Goal: Information Seeking & Learning: Compare options

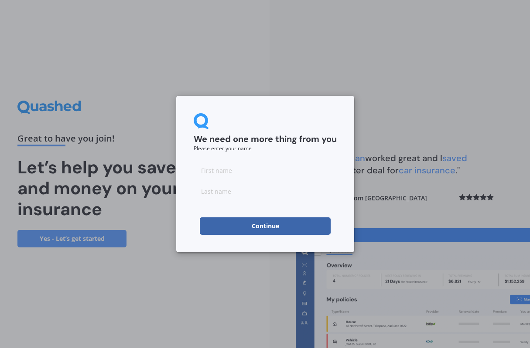
click at [234, 171] on input at bounding box center [265, 170] width 143 height 17
type input "[PERSON_NAME]"
click at [216, 191] on input at bounding box center [265, 191] width 143 height 17
type input "Meylan"
click at [289, 227] on button "Continue" at bounding box center [265, 226] width 131 height 17
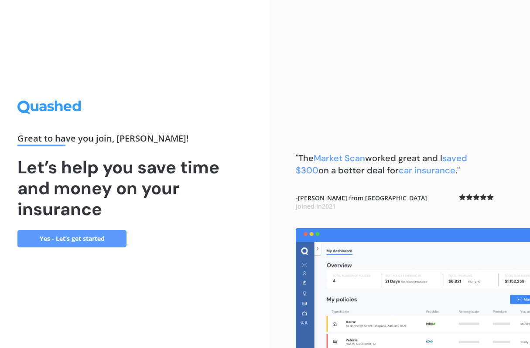
click at [61, 240] on link "Yes - Let’s get started" at bounding box center [71, 238] width 109 height 17
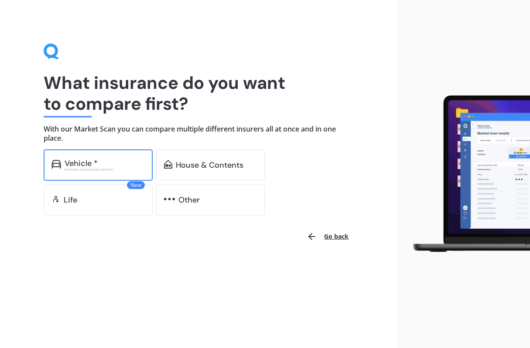
click at [117, 162] on div "Vehicle *" at bounding box center [105, 163] width 80 height 9
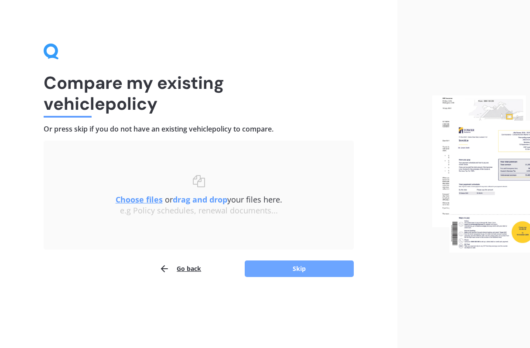
click at [310, 268] on button "Skip" at bounding box center [299, 269] width 109 height 17
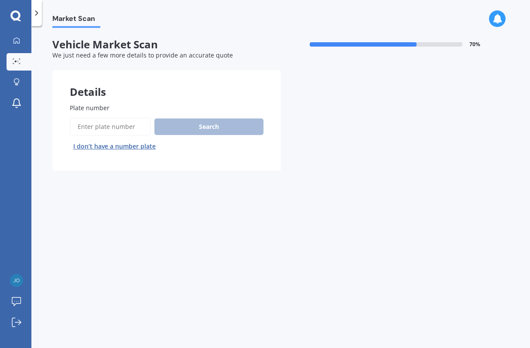
click at [189, 123] on div "Search I don’t have a number plate" at bounding box center [167, 136] width 194 height 36
click at [128, 125] on input "Plate number" at bounding box center [110, 127] width 81 height 18
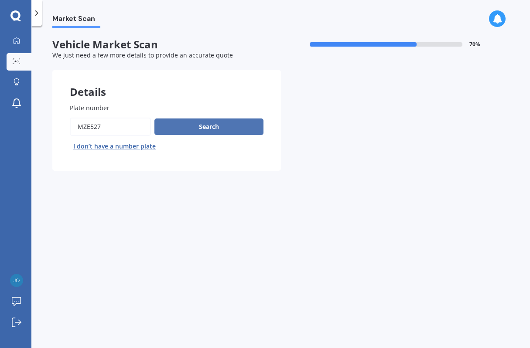
type input "mze527"
click at [202, 123] on button "Search" at bounding box center [208, 127] width 109 height 17
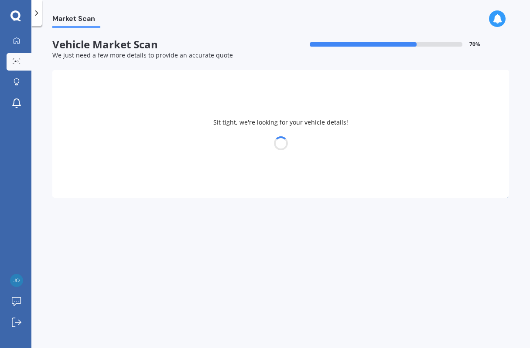
select select "VOLKSWAGEN"
select select "GOLF"
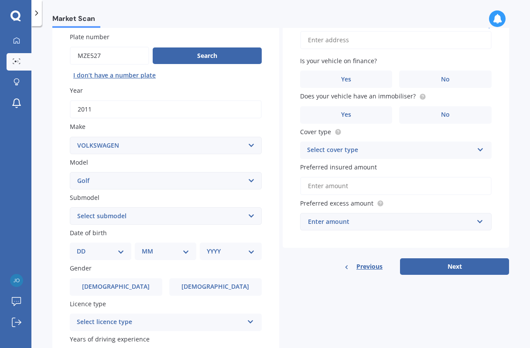
scroll to position [82, 0]
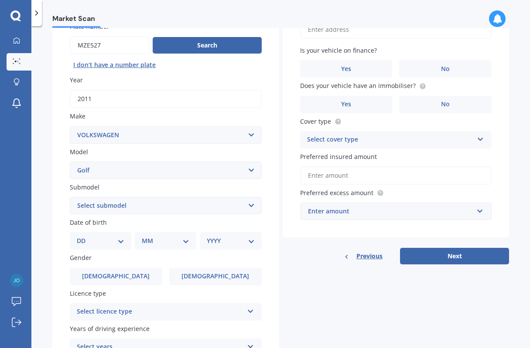
select select "29"
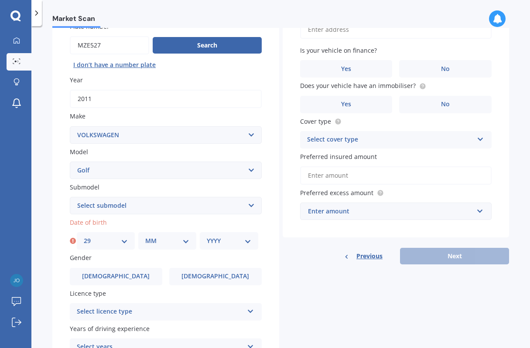
select select "08"
select select "1959"
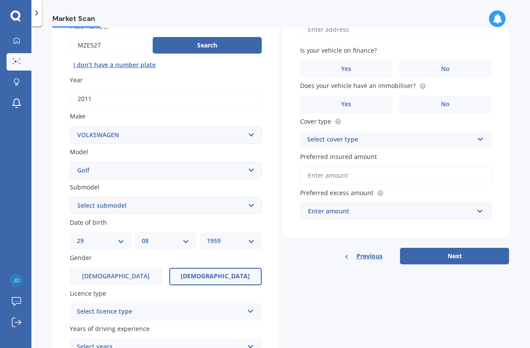
click at [211, 277] on span "[DEMOGRAPHIC_DATA]" at bounding box center [215, 276] width 69 height 7
click at [0, 0] on input "[DEMOGRAPHIC_DATA]" at bounding box center [0, 0] width 0 height 0
click at [250, 307] on icon at bounding box center [250, 310] width 7 height 6
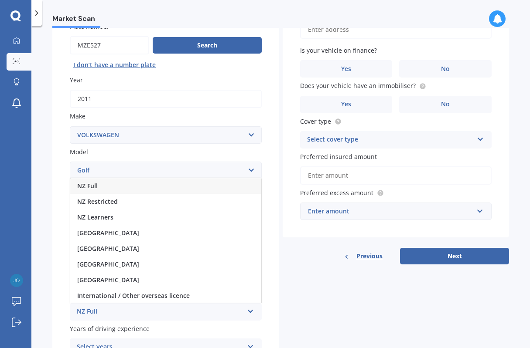
click at [112, 183] on div "NZ Full" at bounding box center [165, 186] width 191 height 16
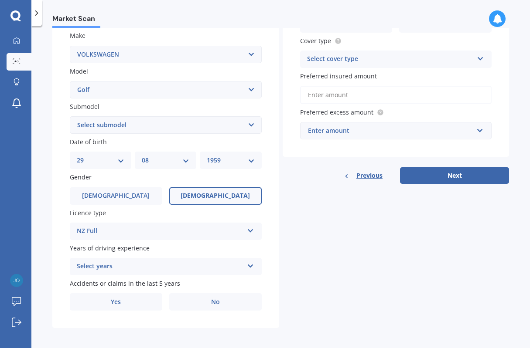
scroll to position [162, 0]
click at [249, 263] on icon at bounding box center [250, 265] width 7 height 6
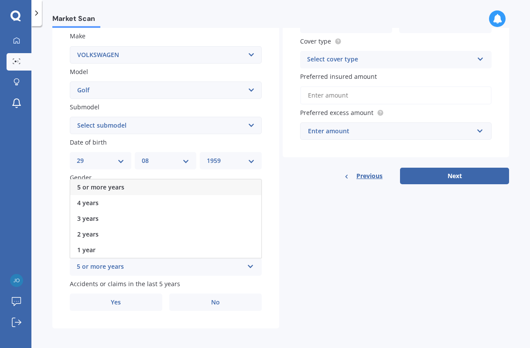
click at [204, 184] on div "5 or more years" at bounding box center [165, 188] width 191 height 16
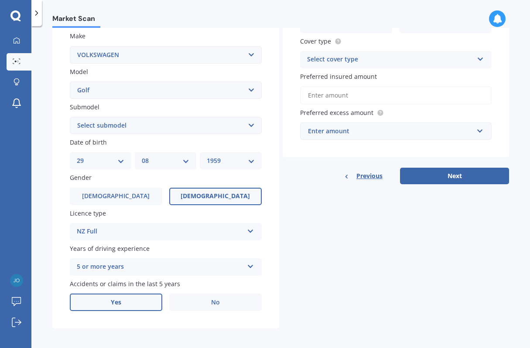
click at [121, 301] on label "Yes" at bounding box center [116, 302] width 92 height 17
click at [0, 0] on input "Yes" at bounding box center [0, 0] width 0 height 0
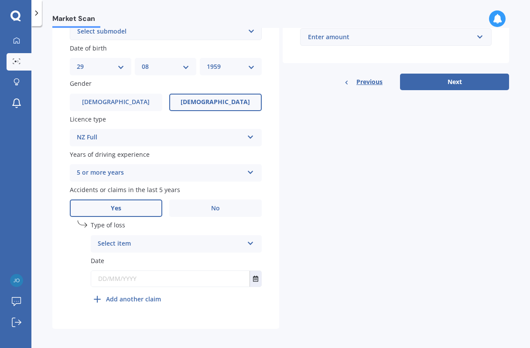
scroll to position [255, 0]
click at [248, 239] on icon at bounding box center [250, 242] width 7 height 6
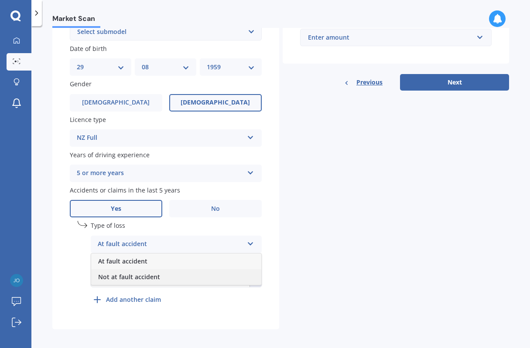
click at [201, 277] on div "Not at fault accident" at bounding box center [176, 277] width 170 height 16
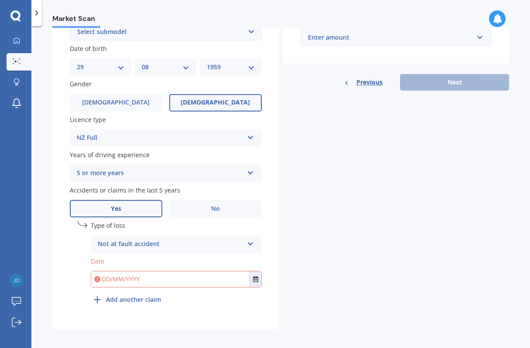
click at [104, 275] on input "text" at bounding box center [170, 280] width 158 height 16
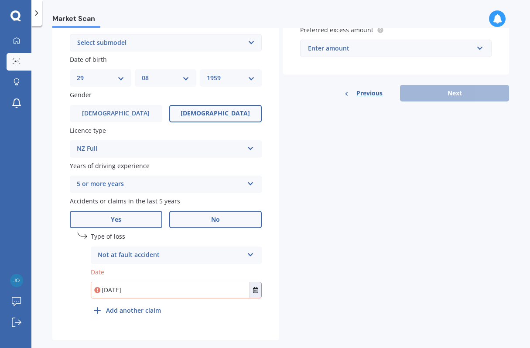
scroll to position [251, 0]
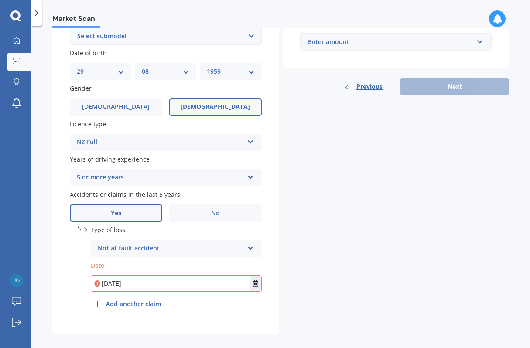
type input "[DATE]"
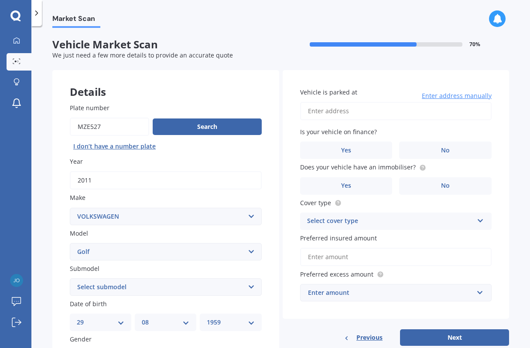
scroll to position [0, 0]
type input "[STREET_ADDRESS][PERSON_NAME]"
click at [441, 147] on span "No" at bounding box center [445, 150] width 9 height 7
click at [0, 0] on input "No" at bounding box center [0, 0] width 0 height 0
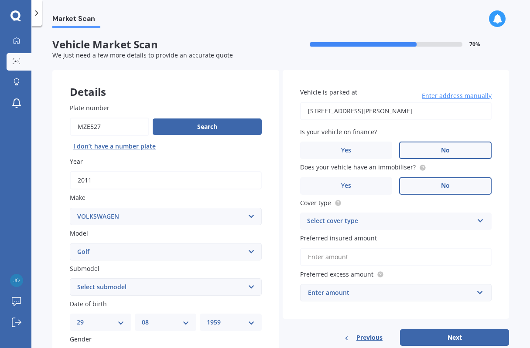
click at [444, 182] on span "No" at bounding box center [445, 185] width 9 height 7
click at [0, 0] on input "No" at bounding box center [0, 0] width 0 height 0
click at [480, 218] on div "Select cover type Comprehensive Third Party, Fire & Theft Third Party" at bounding box center [396, 221] width 192 height 17
click at [401, 232] on div "Comprehensive" at bounding box center [395, 239] width 191 height 16
click at [348, 256] on input "Preferred insured amount" at bounding box center [396, 257] width 192 height 18
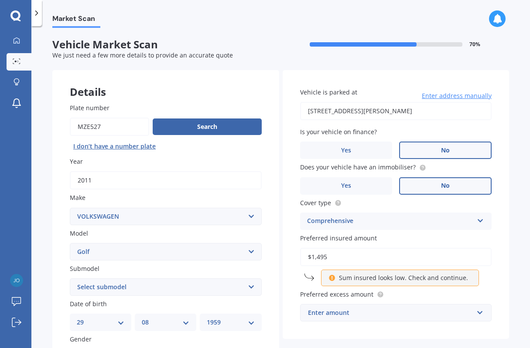
type input "$14,950"
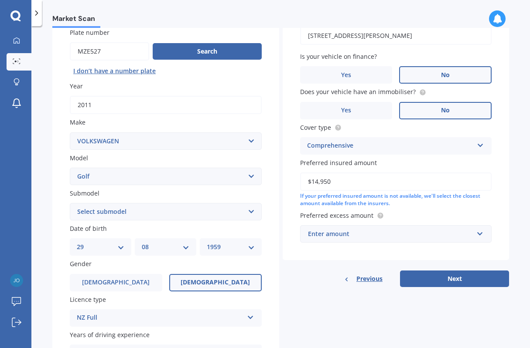
scroll to position [77, 0]
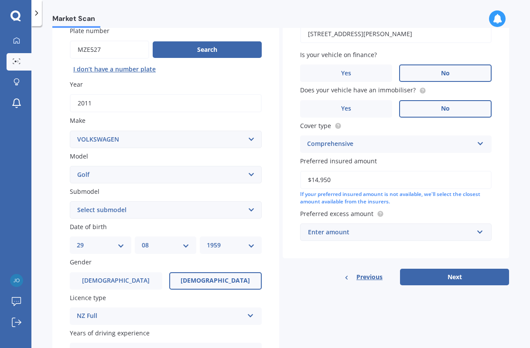
click at [353, 228] on div "Enter amount" at bounding box center [391, 233] width 166 height 10
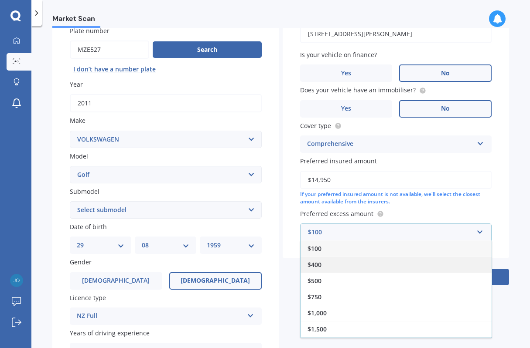
click at [318, 258] on div "$400" at bounding box center [395, 265] width 191 height 16
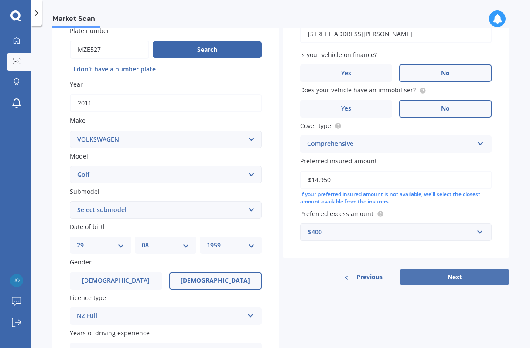
click at [442, 273] on button "Next" at bounding box center [454, 277] width 109 height 17
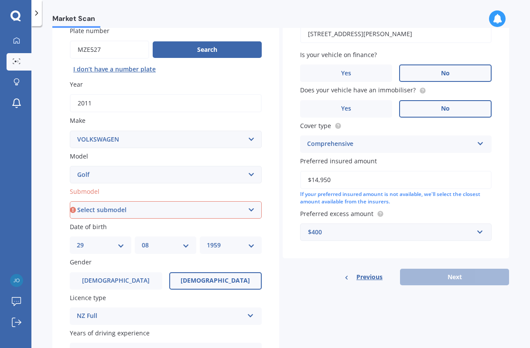
select select "1.9 TDI DSG"
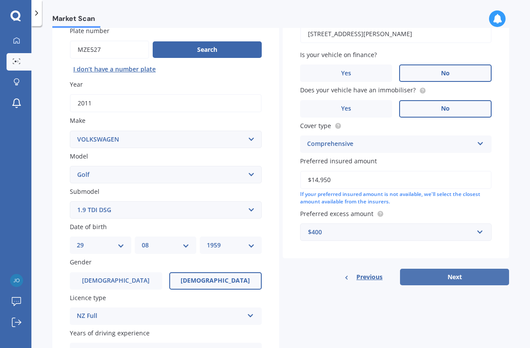
click at [447, 274] on button "Next" at bounding box center [454, 277] width 109 height 17
select select "29"
select select "08"
select select "1959"
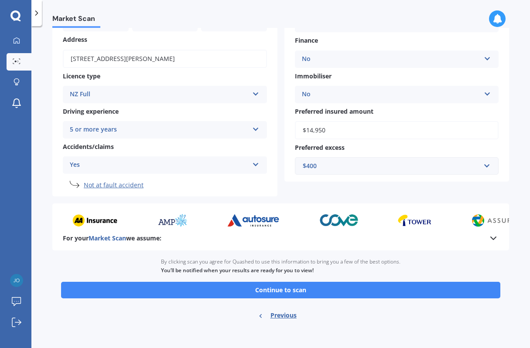
scroll to position [0, 0]
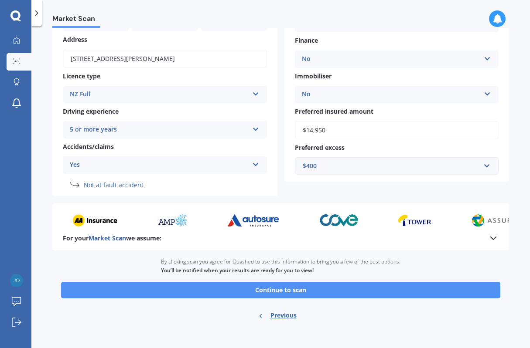
click at [293, 288] on button "Continue to scan" at bounding box center [280, 290] width 439 height 17
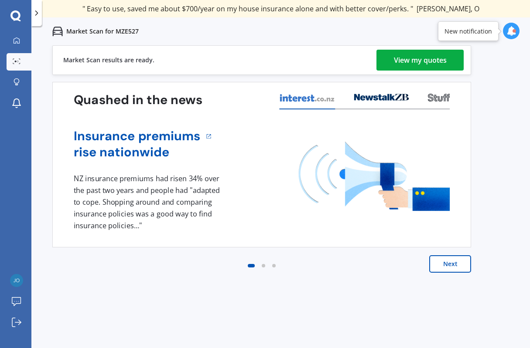
click at [415, 58] on div "View my quotes" at bounding box center [420, 60] width 53 height 21
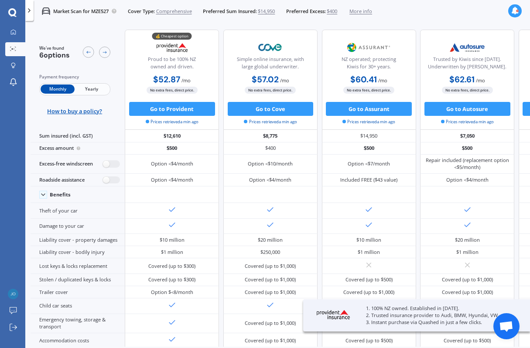
click at [88, 89] on span "Yearly" at bounding box center [92, 89] width 34 height 9
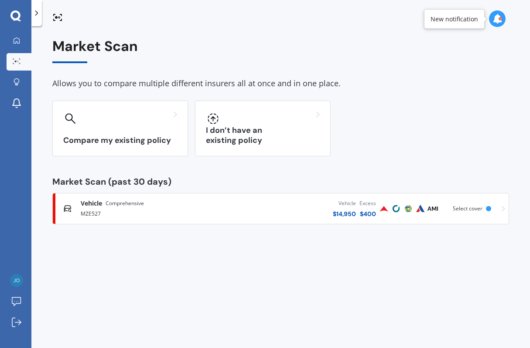
click at [276, 206] on div "Vehicle $ 14,950 Excess $ 400" at bounding box center [299, 209] width 157 height 26
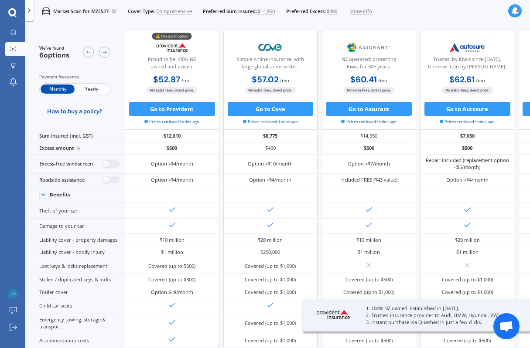
click at [98, 88] on span "Yearly" at bounding box center [92, 89] width 34 height 9
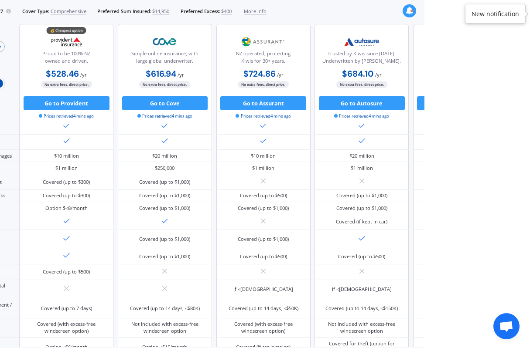
scroll to position [105, 0]
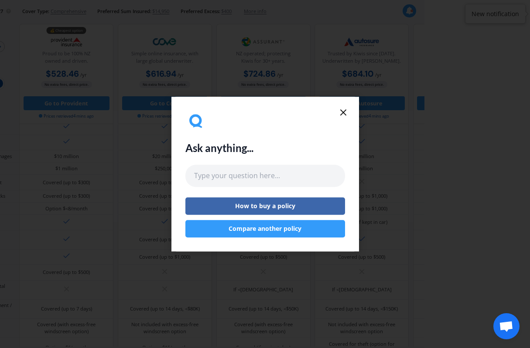
click at [343, 111] on line at bounding box center [343, 112] width 5 height 5
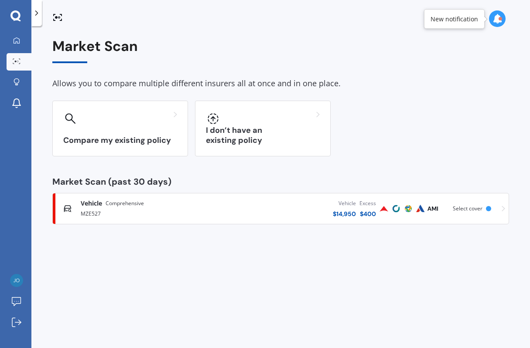
click at [210, 203] on div "Vehicle Comprehensive" at bounding box center [151, 203] width 140 height 9
